Goal: Find contact information: Find contact information

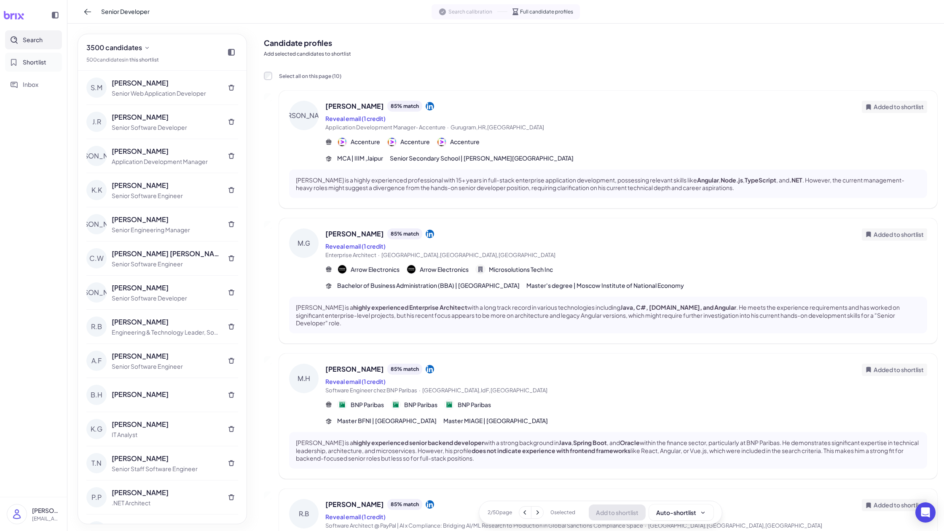
click at [32, 58] on span "Shortlist" at bounding box center [35, 62] width 24 height 9
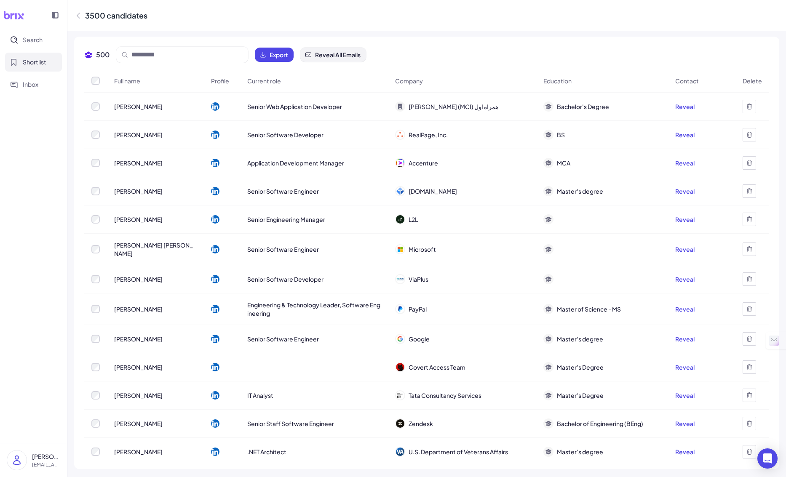
click at [365, 59] on button "Reveal All Emails" at bounding box center [333, 55] width 66 height 14
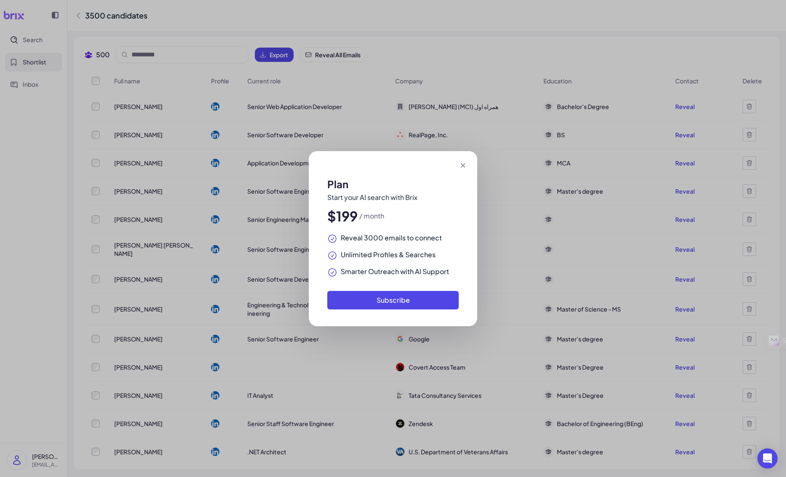
drag, startPoint x: 463, startPoint y: 165, endPoint x: 350, endPoint y: 78, distance: 143.3
click at [455, 158] on div at bounding box center [393, 165] width 169 height 29
click at [463, 164] on icon at bounding box center [463, 165] width 8 height 8
